Goal: Answer question/provide support

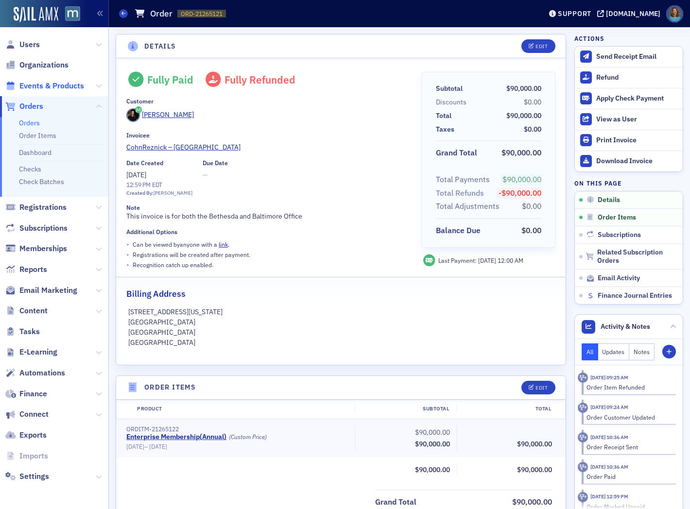
click at [54, 86] on span "Events & Products" at bounding box center [51, 86] width 65 height 11
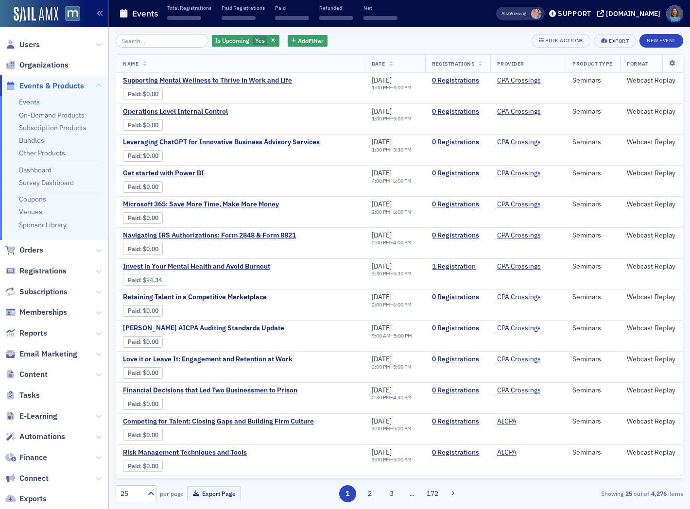
click at [141, 45] on input "search" at bounding box center [162, 41] width 93 height 14
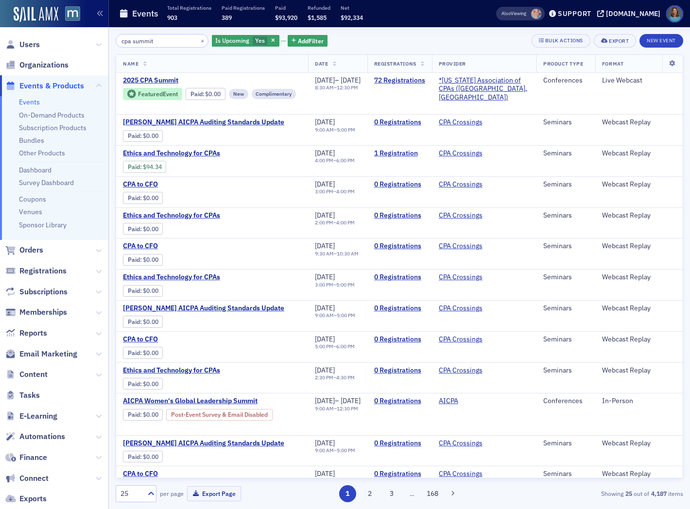
type input "cpa summit"
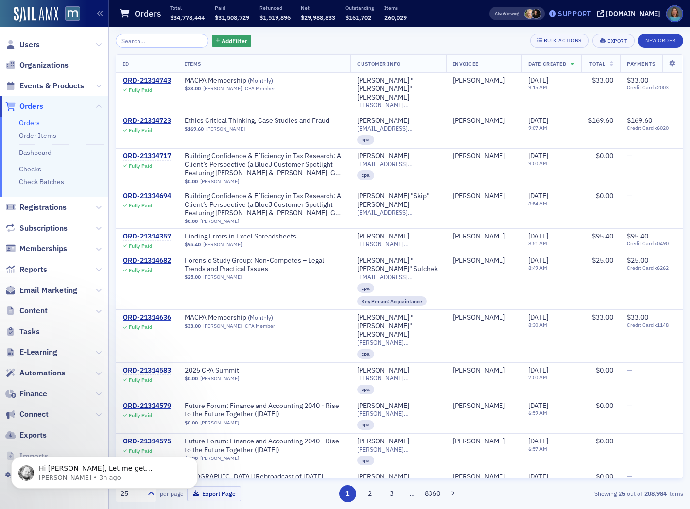
click at [591, 14] on div "Support" at bounding box center [575, 13] width 34 height 9
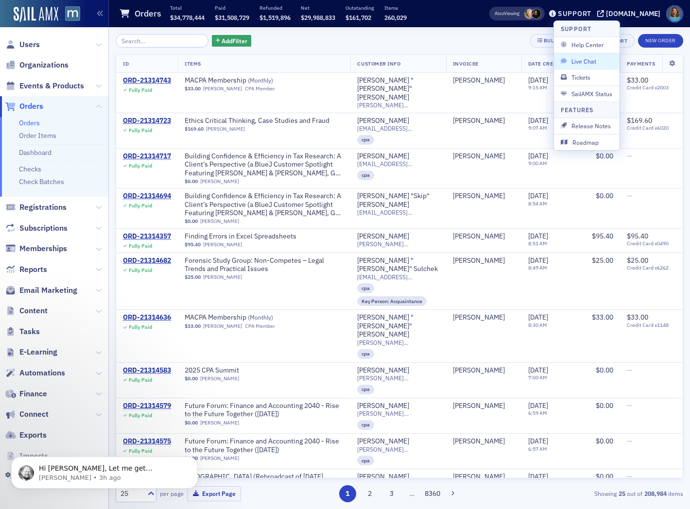
click at [585, 59] on span "Live Chat" at bounding box center [587, 61] width 52 height 9
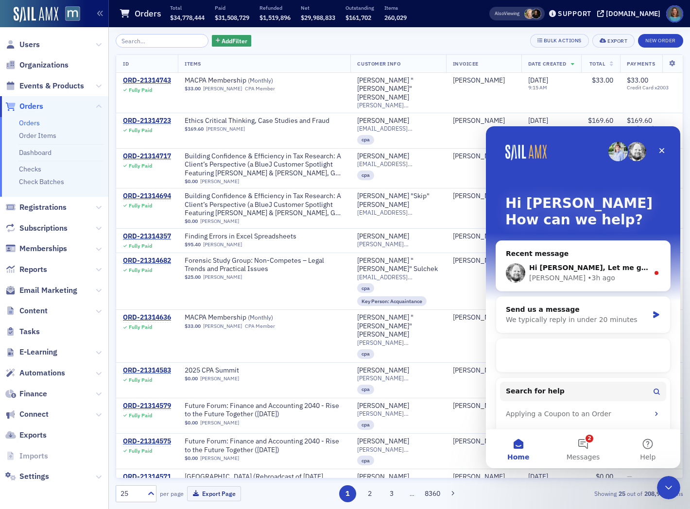
click at [653, 275] on icon "Intercom messenger" at bounding box center [657, 273] width 8 height 8
click at [587, 280] on div "• 3h ago" at bounding box center [601, 278] width 28 height 10
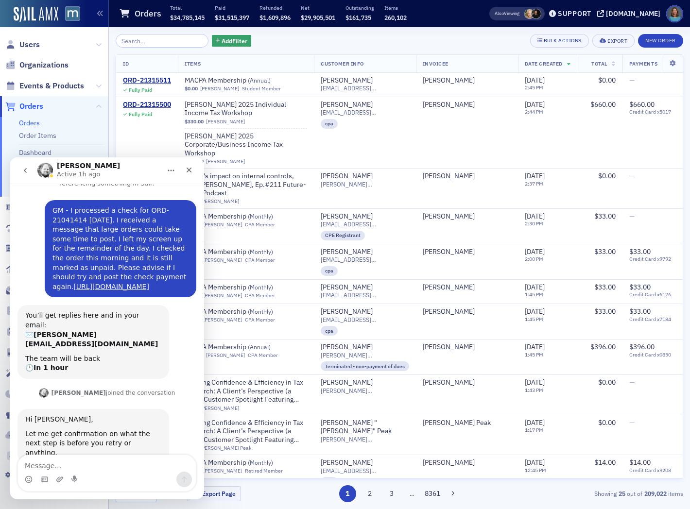
scroll to position [23, 0]
click at [194, 170] on div "Close" at bounding box center [188, 169] width 17 height 17
